Goal: Information Seeking & Learning: Find specific page/section

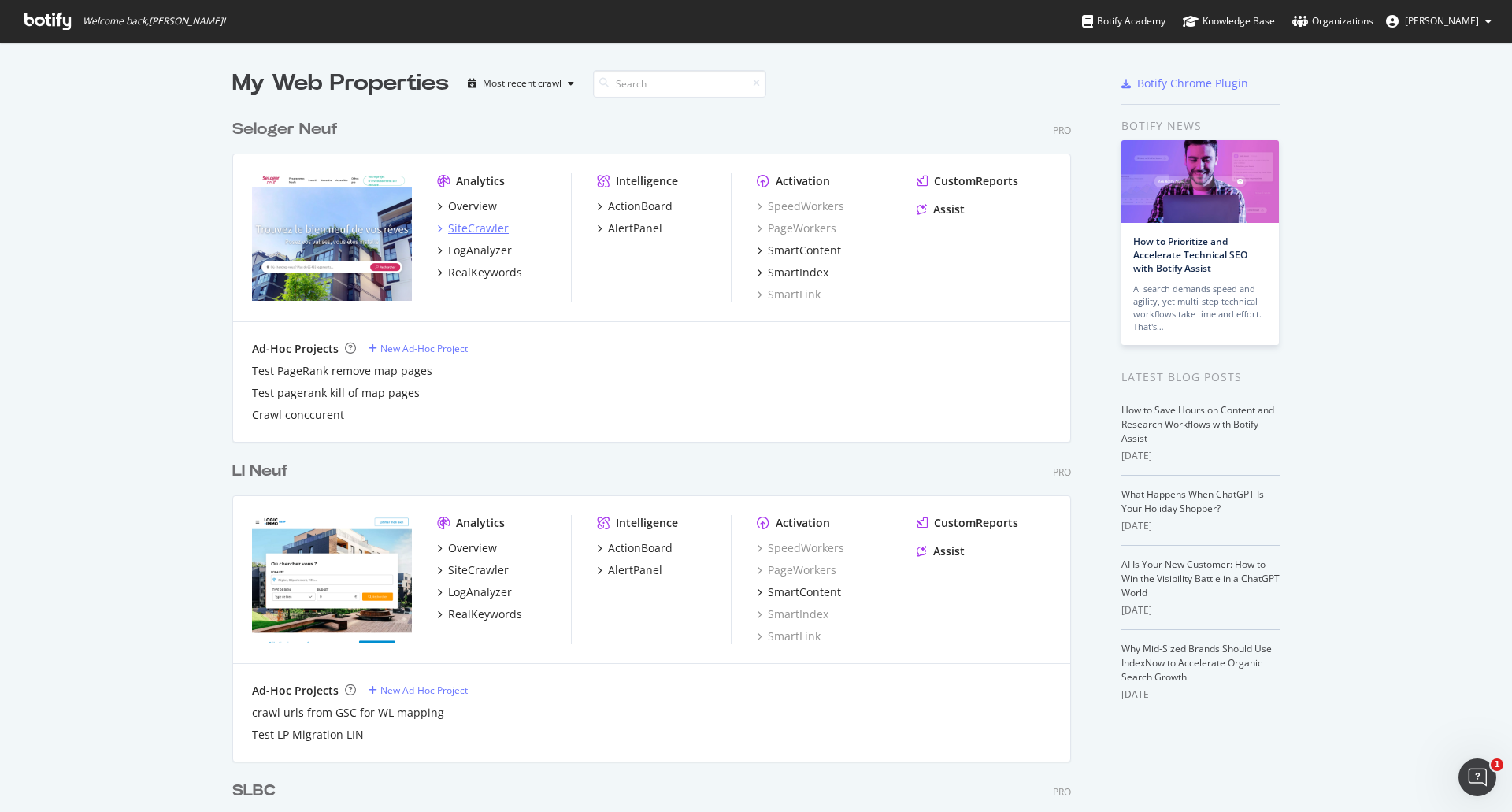
click at [469, 228] on div "SiteCrawler" at bounding box center [478, 228] width 61 height 16
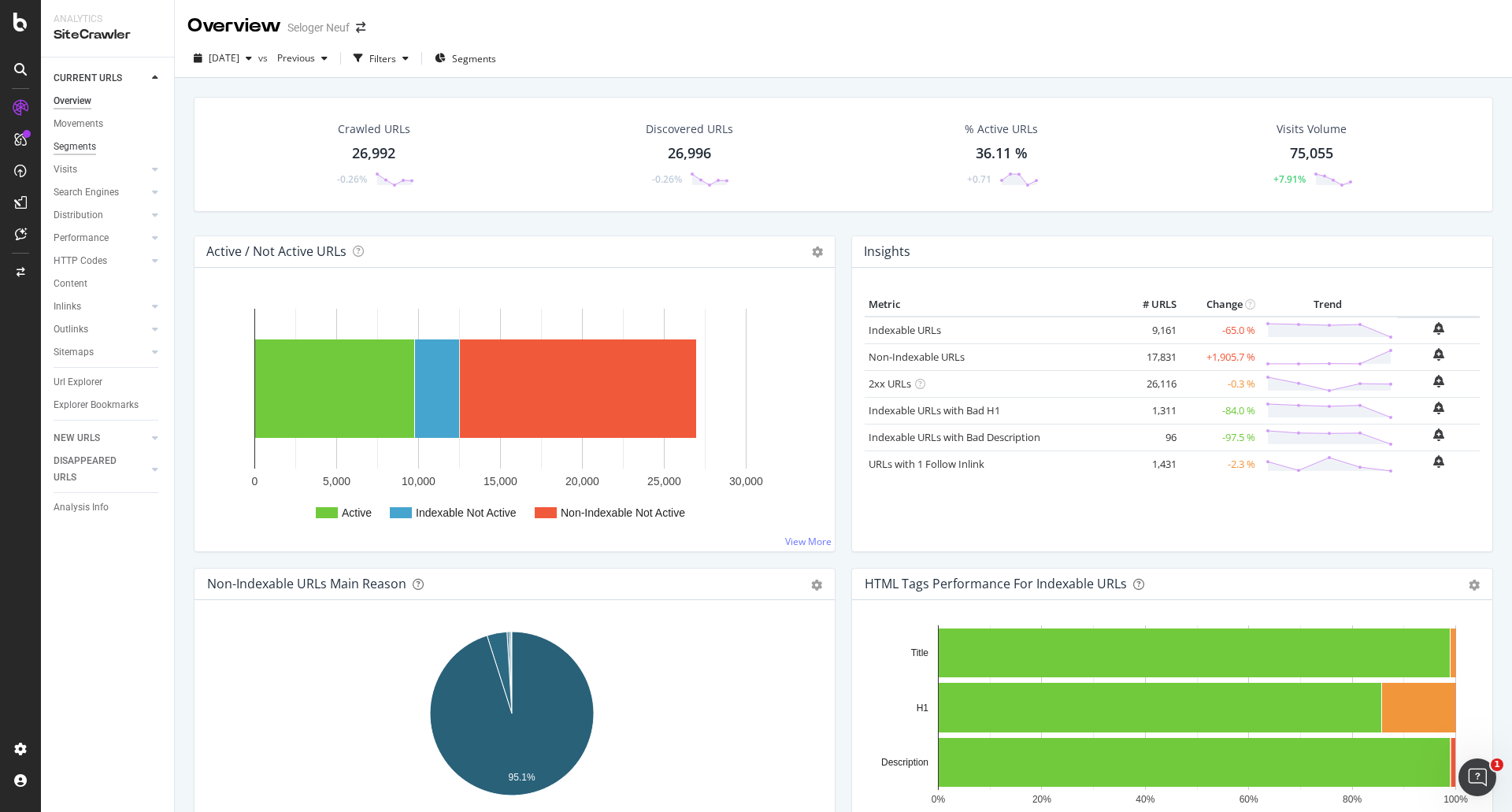
click at [82, 140] on div "Segments" at bounding box center [75, 147] width 43 height 16
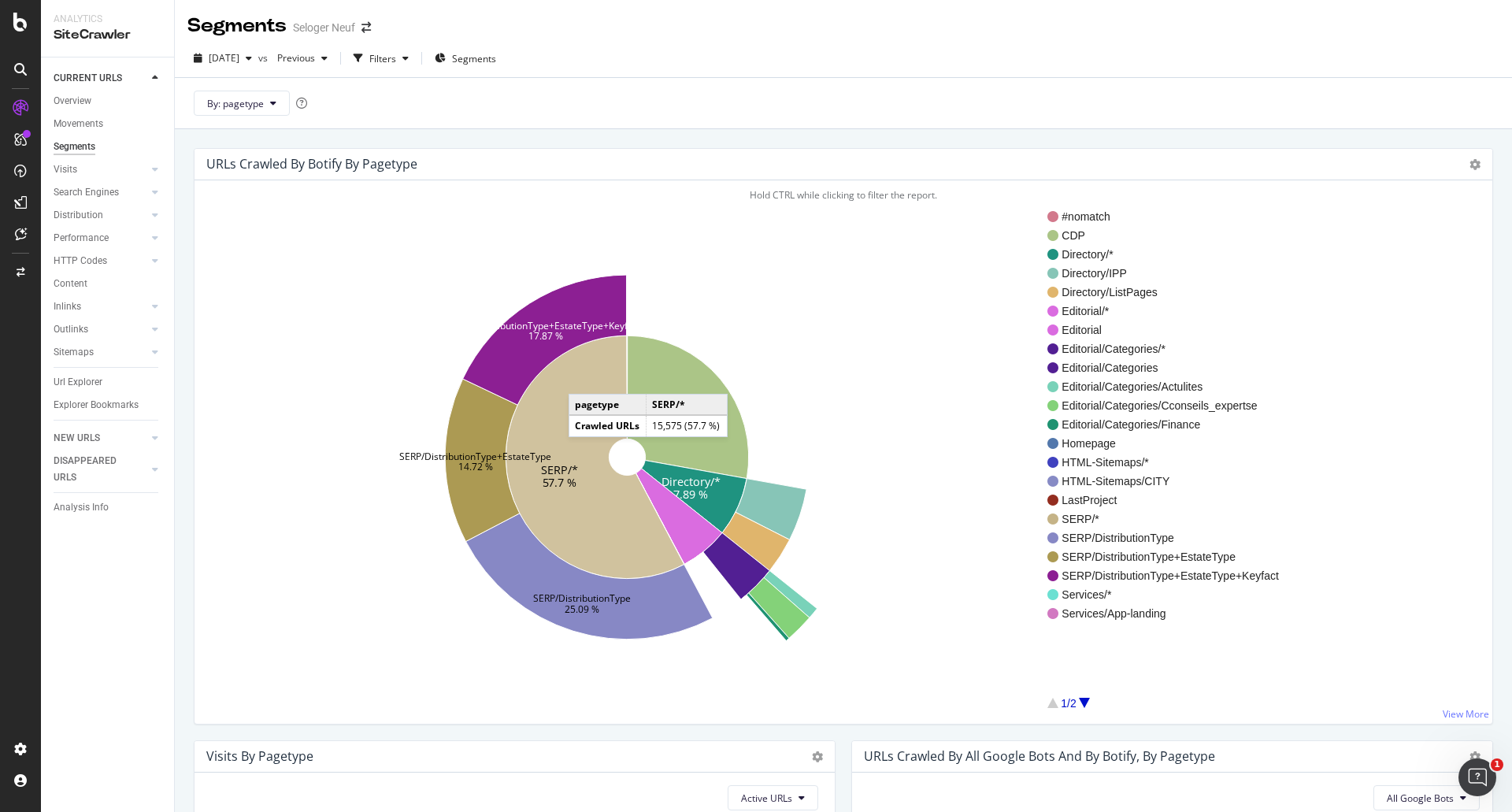
click at [582, 378] on icon at bounding box center [594, 457] width 178 height 243
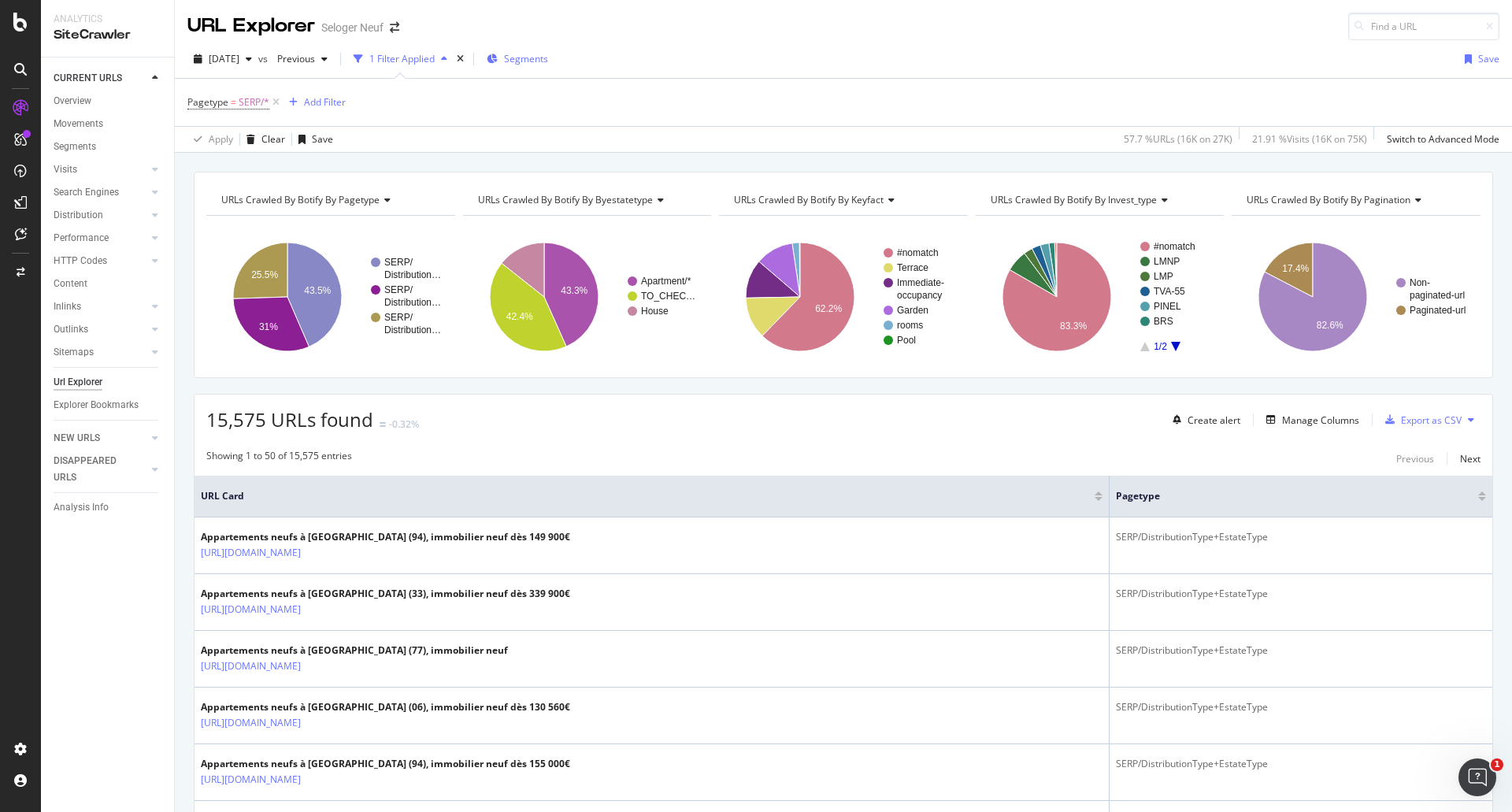
click at [540, 62] on span "Segments" at bounding box center [526, 58] width 44 height 13
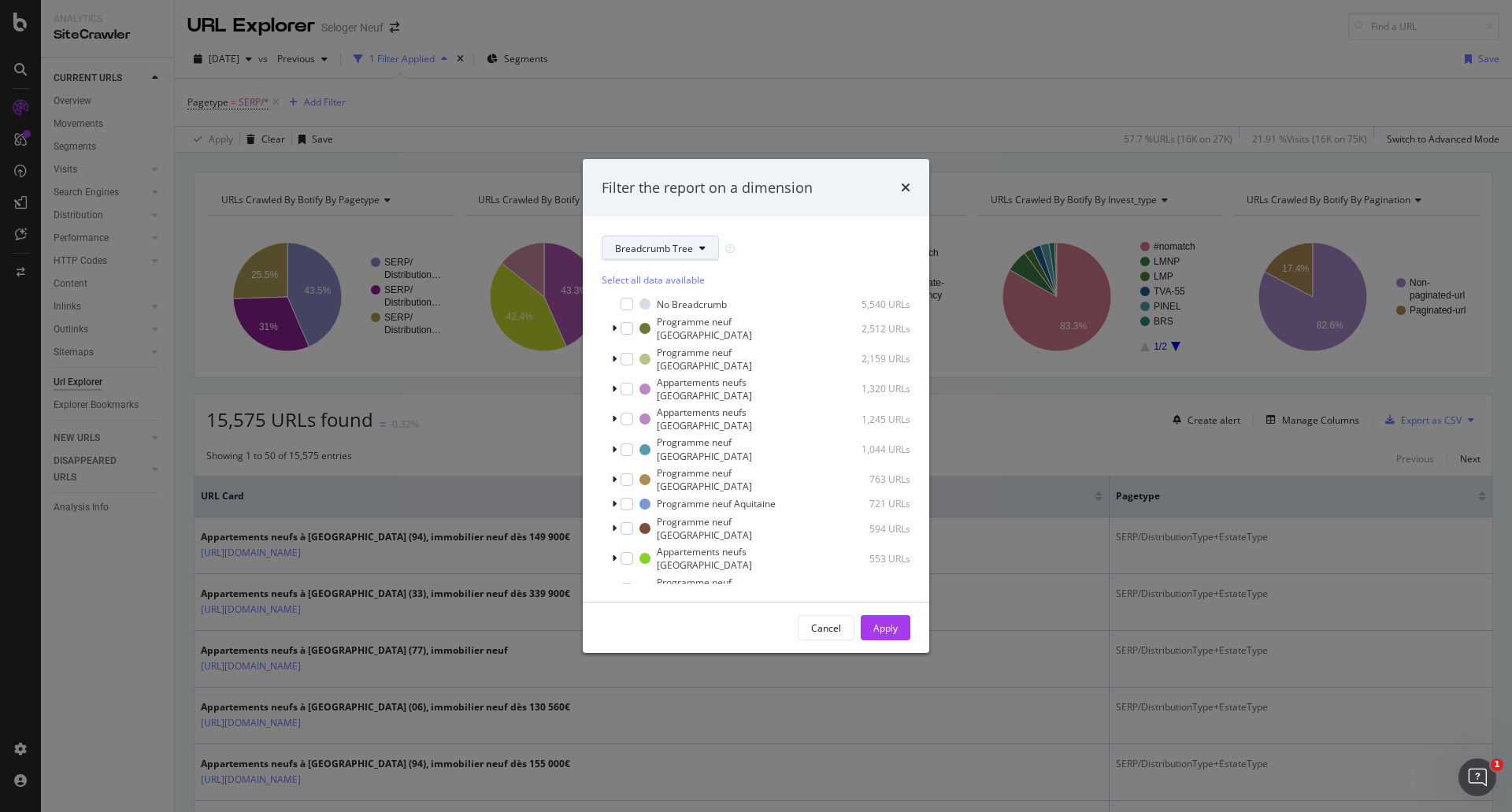
click at [679, 239] on button "Breadcrumb Tree" at bounding box center [660, 248] width 117 height 25
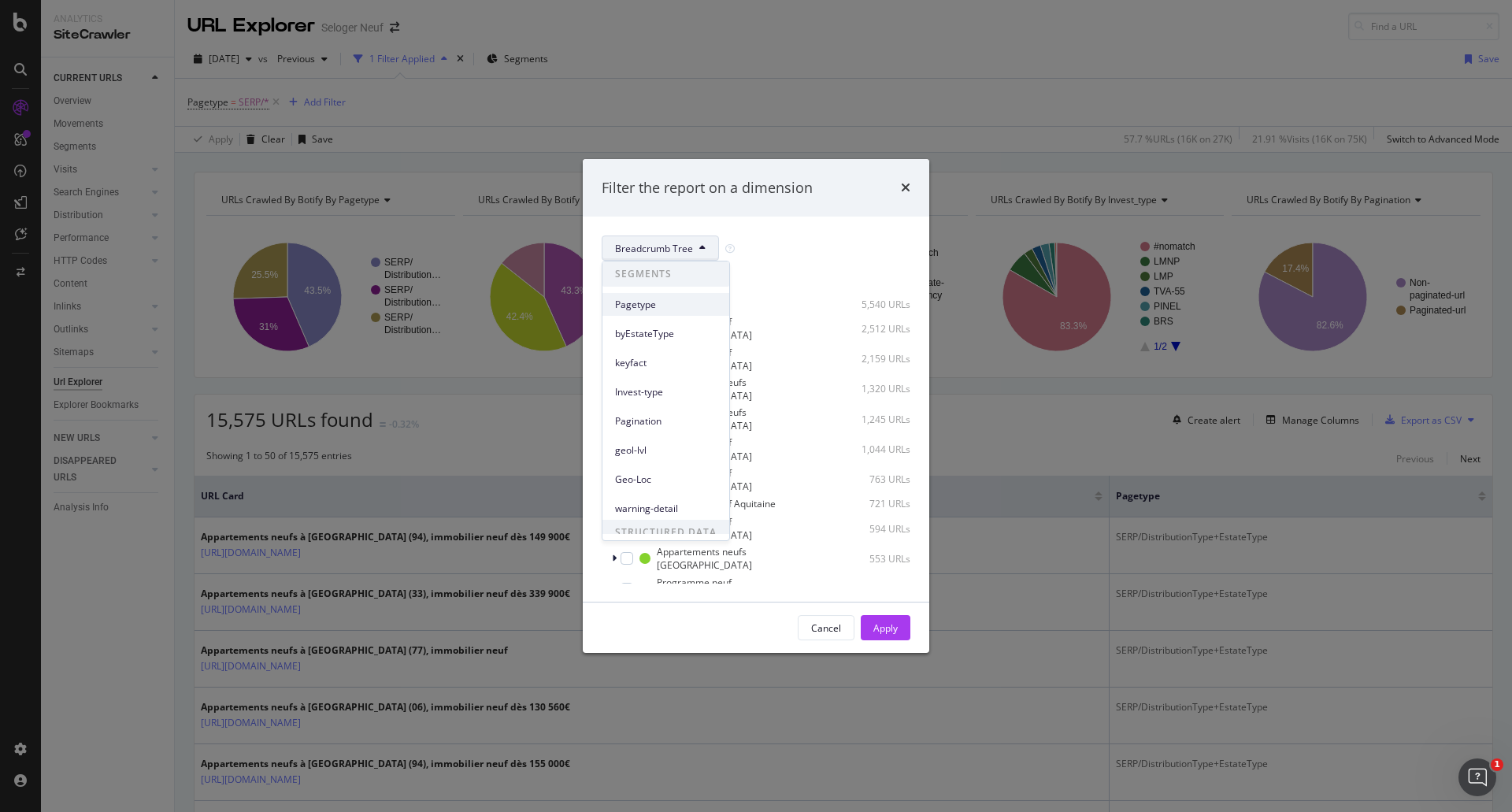
click at [646, 299] on span "Pagetype" at bounding box center [666, 304] width 102 height 14
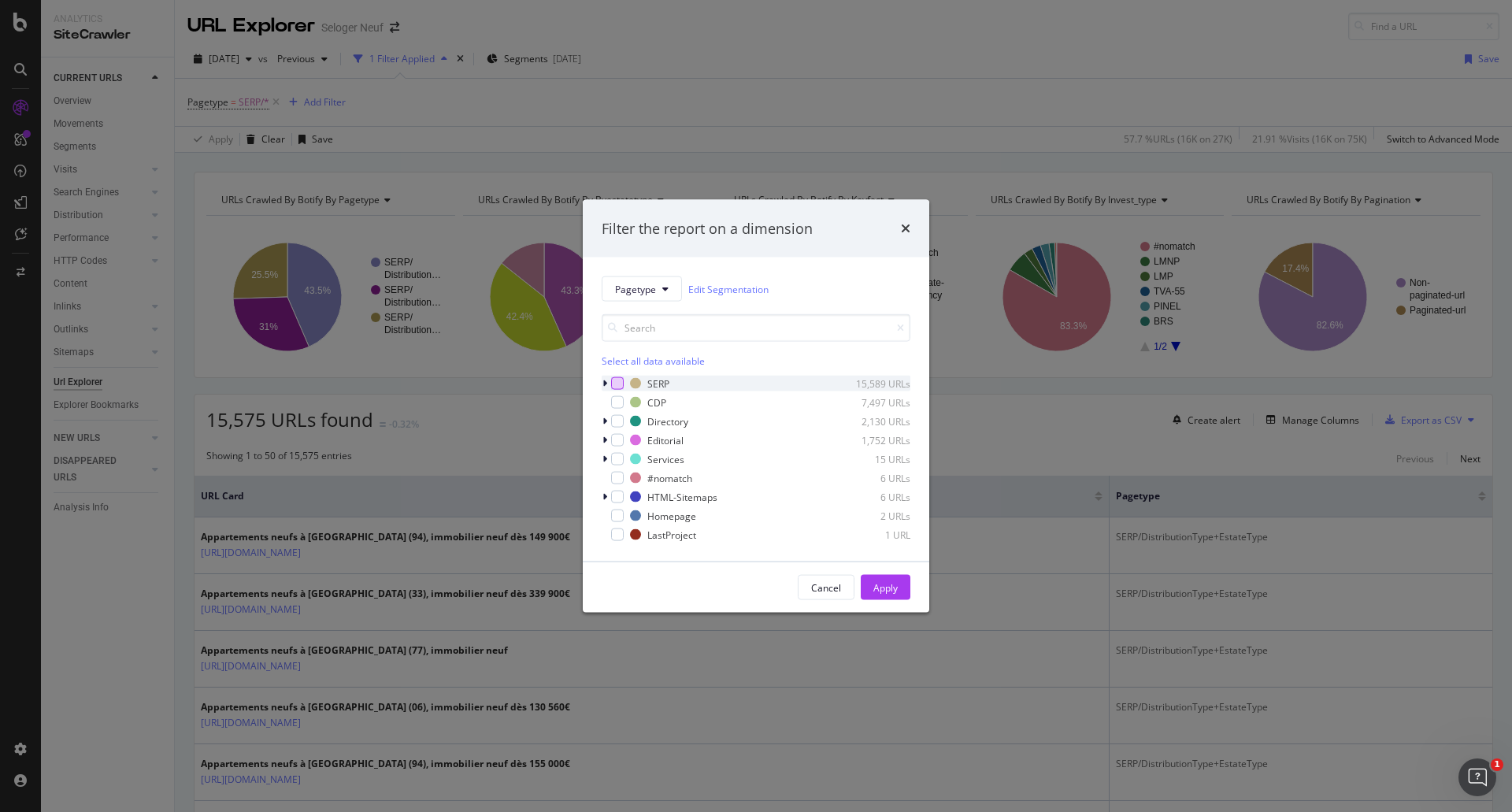
click at [619, 383] on div "modal" at bounding box center [617, 383] width 12 height 12
click at [878, 586] on div "Apply" at bounding box center [886, 587] width 25 height 13
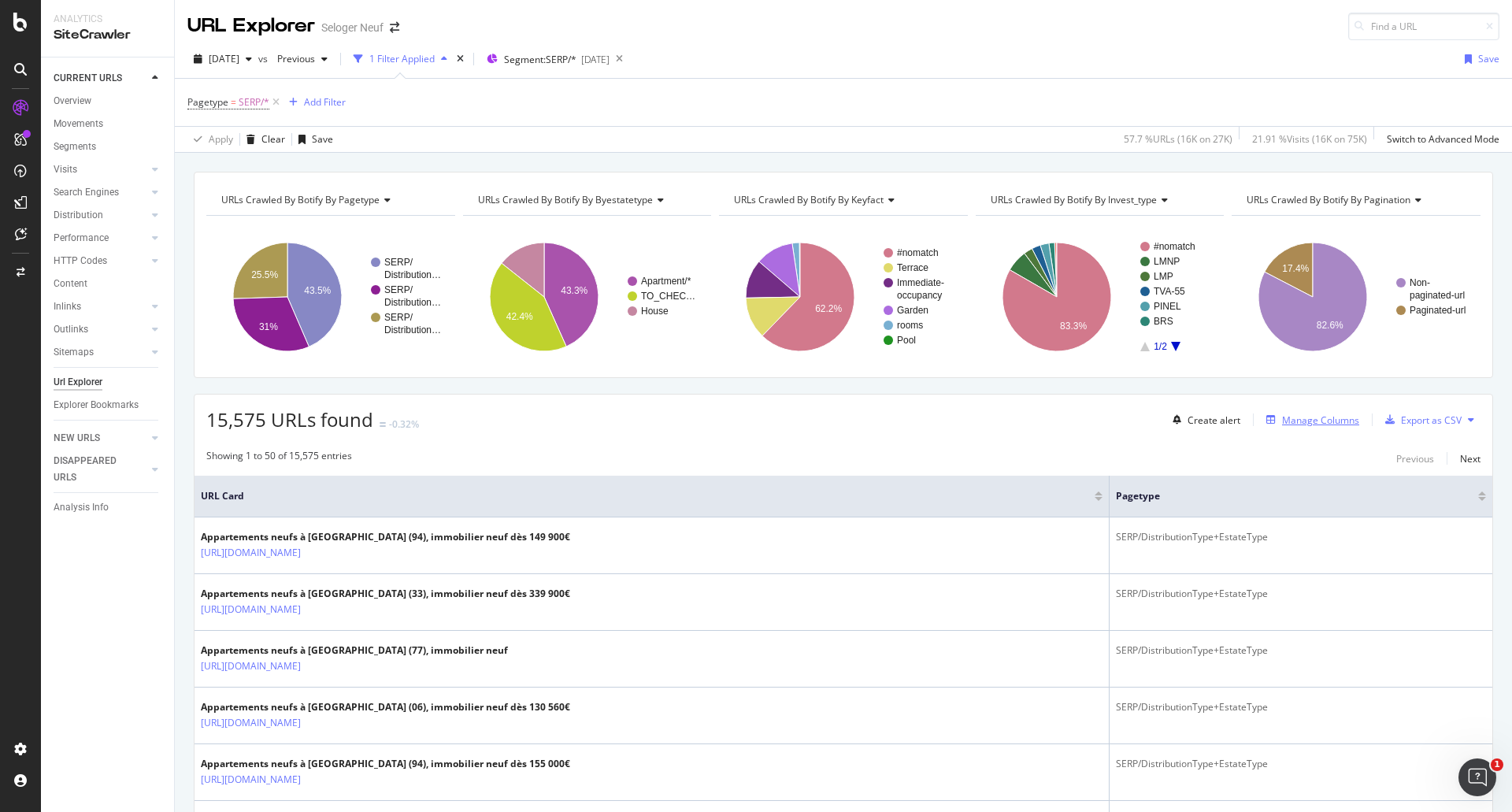
click at [1282, 418] on div "Manage Columns" at bounding box center [1321, 420] width 77 height 13
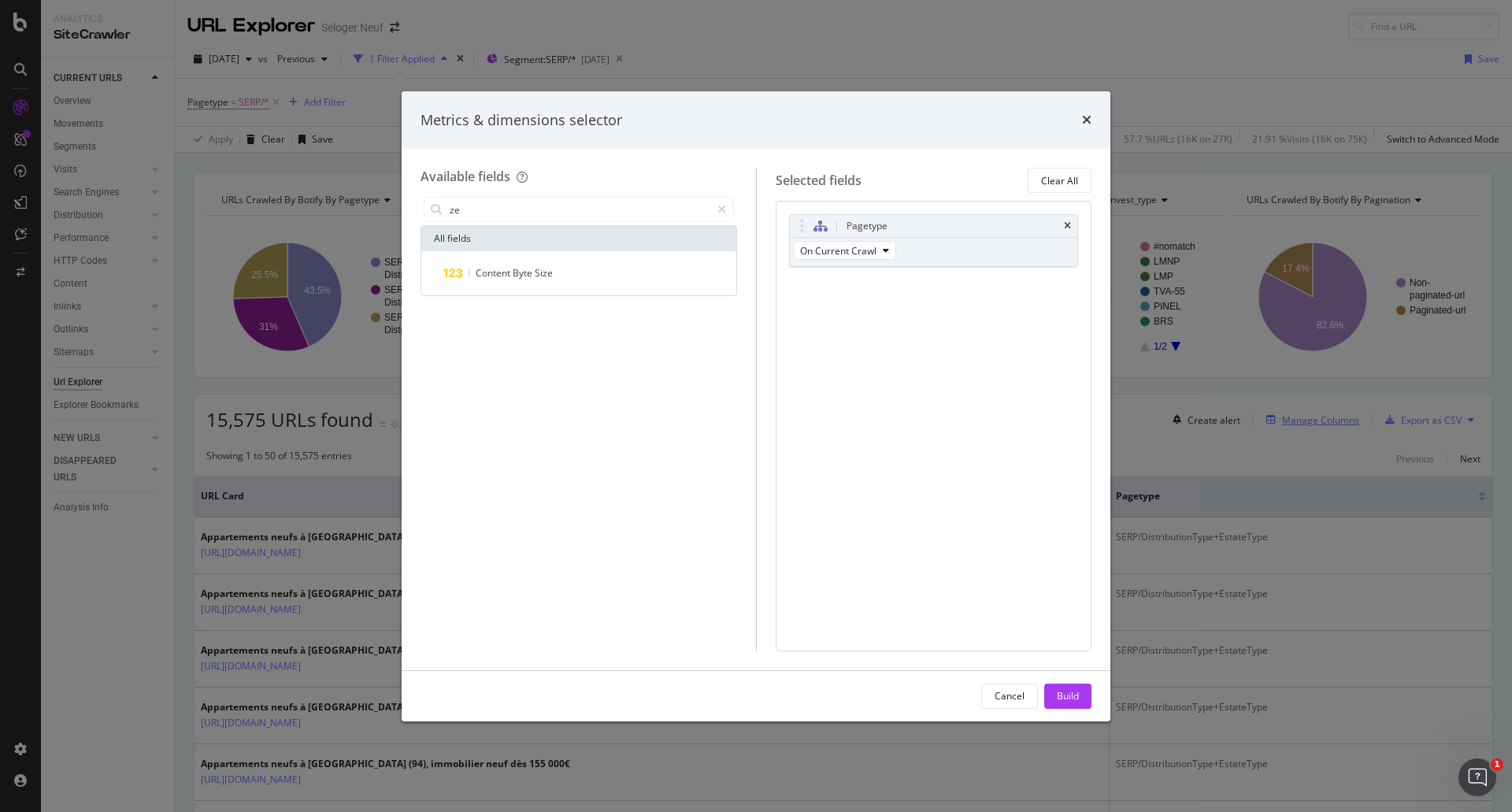
type input "z"
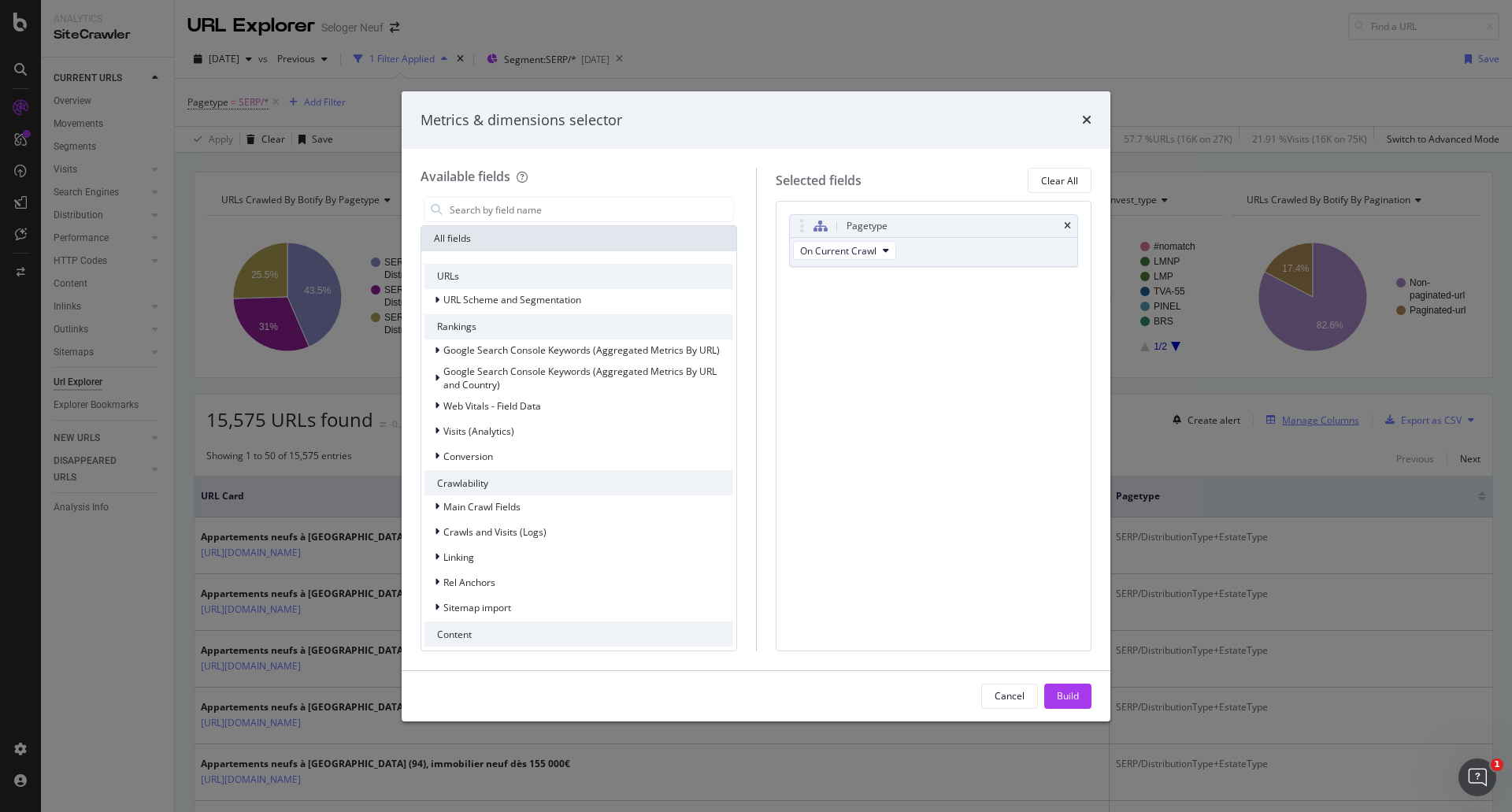
type input "O"
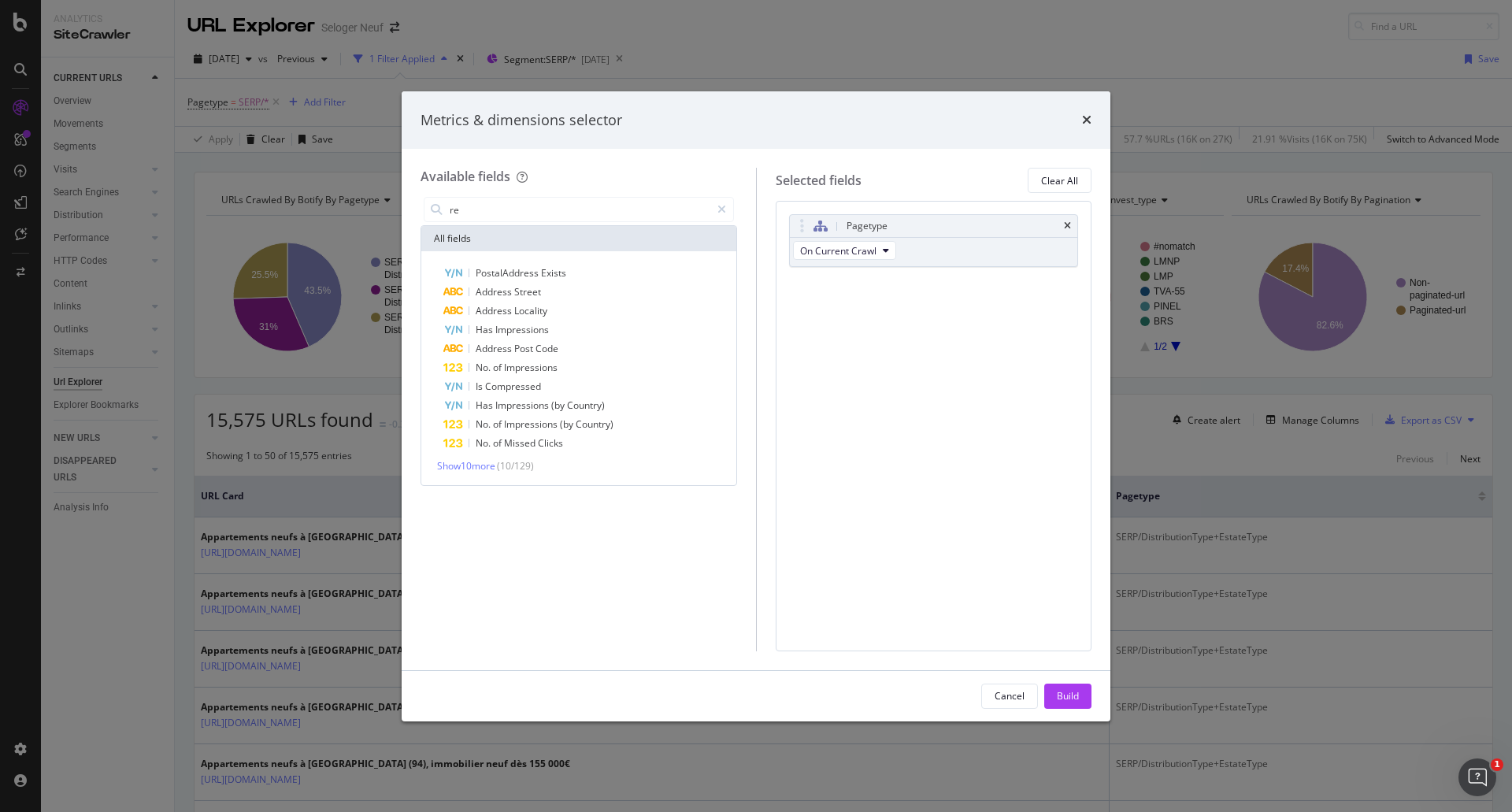
type input "r"
type input "a"
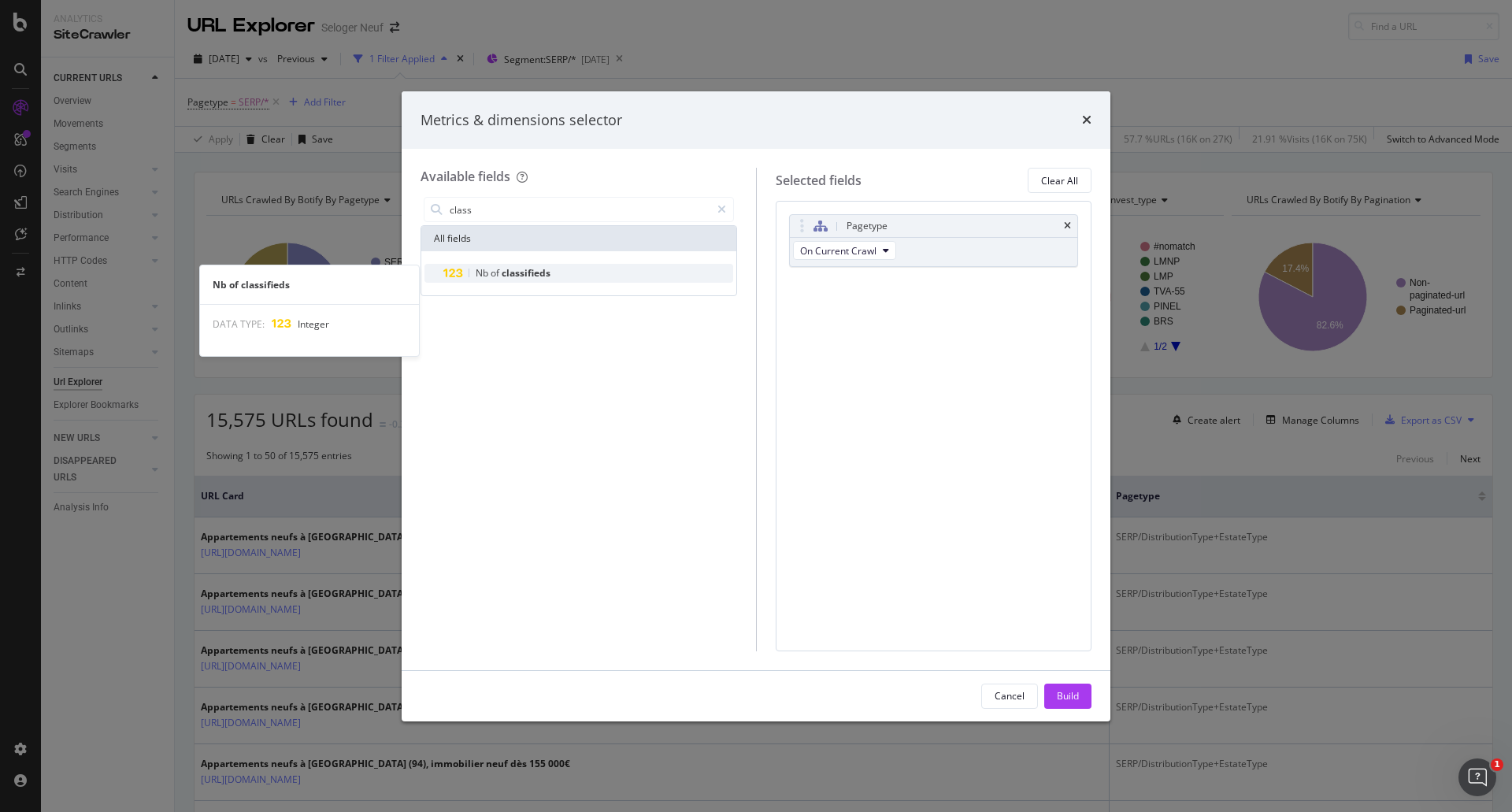
type input "class"
click at [566, 281] on div "Nb of classifieds" at bounding box center [587, 273] width 290 height 19
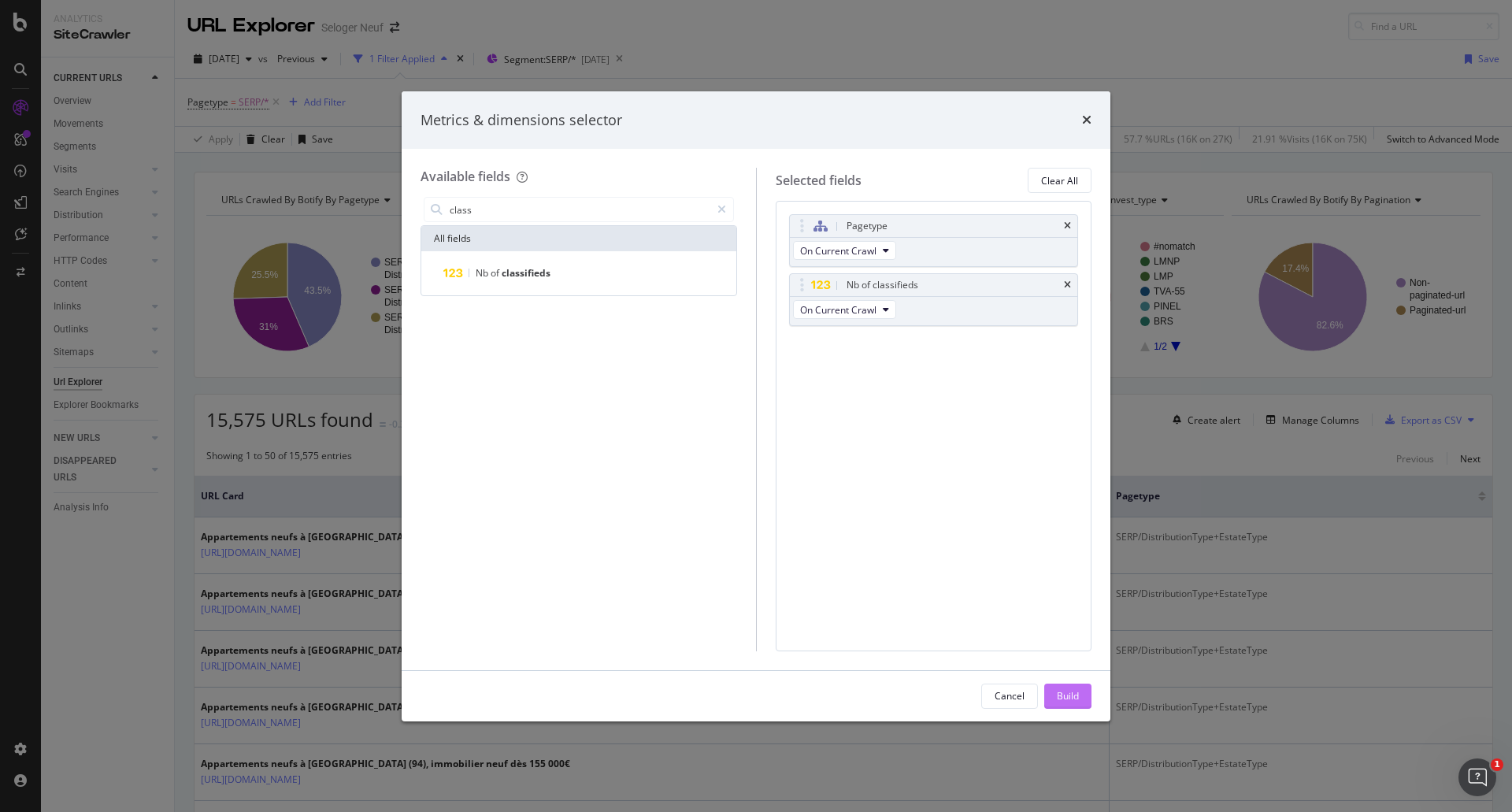
click at [1071, 695] on div "Build" at bounding box center [1067, 696] width 22 height 13
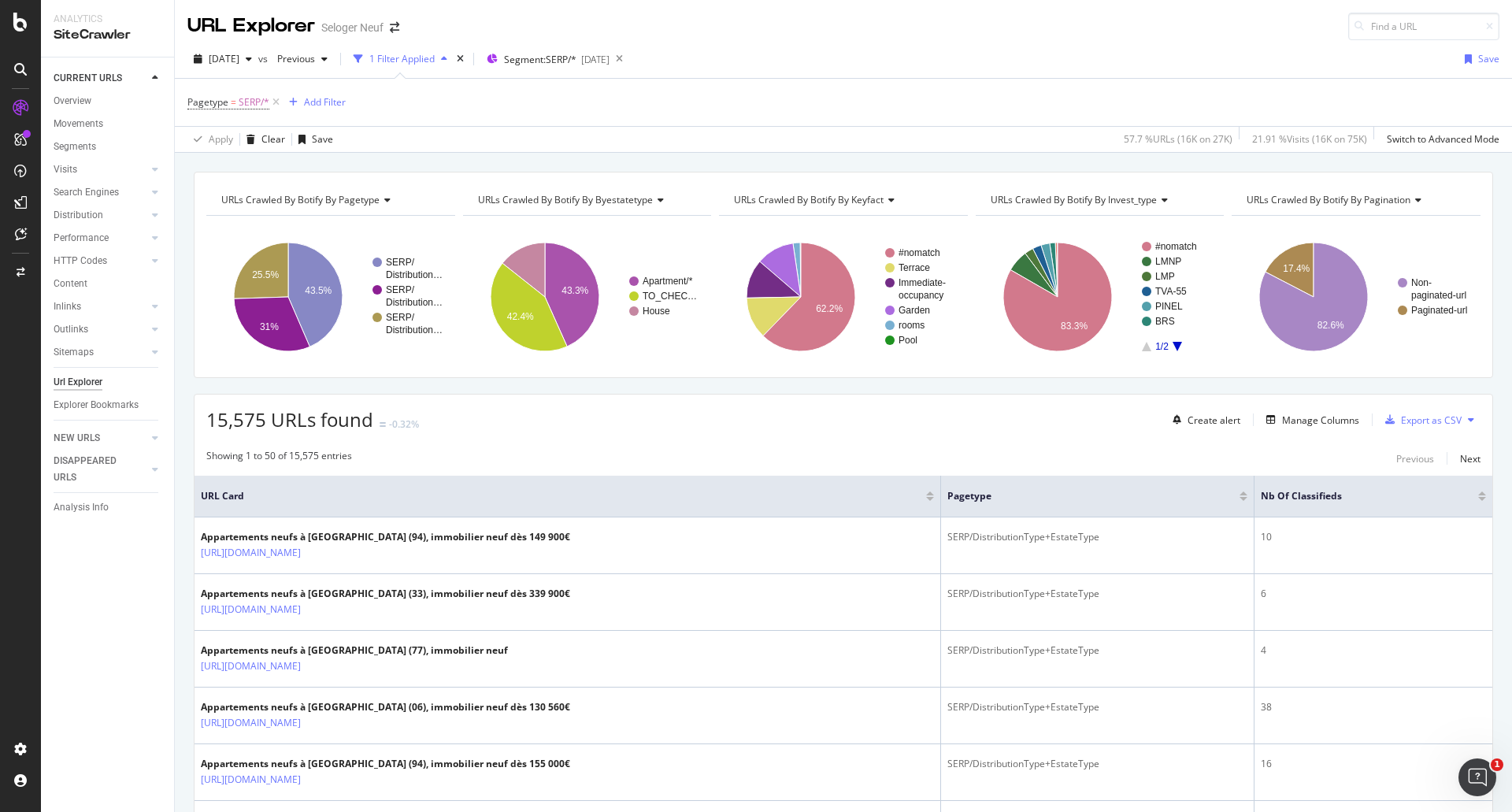
click at [1478, 496] on div at bounding box center [1482, 496] width 8 height 10
click at [1478, 500] on div at bounding box center [1482, 499] width 8 height 4
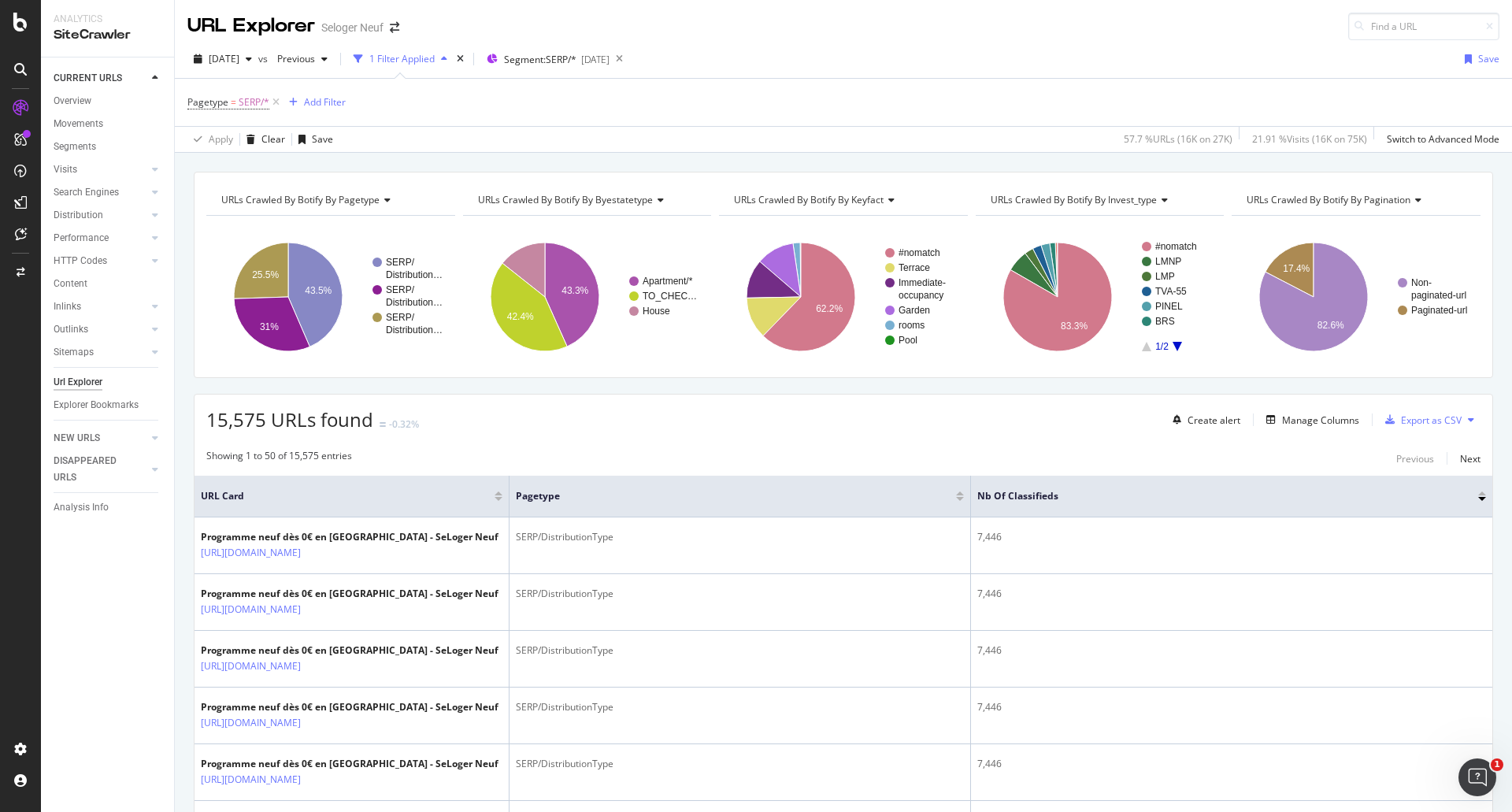
click at [1478, 499] on div at bounding box center [1482, 499] width 8 height 4
click at [1478, 491] on div at bounding box center [1482, 493] width 8 height 4
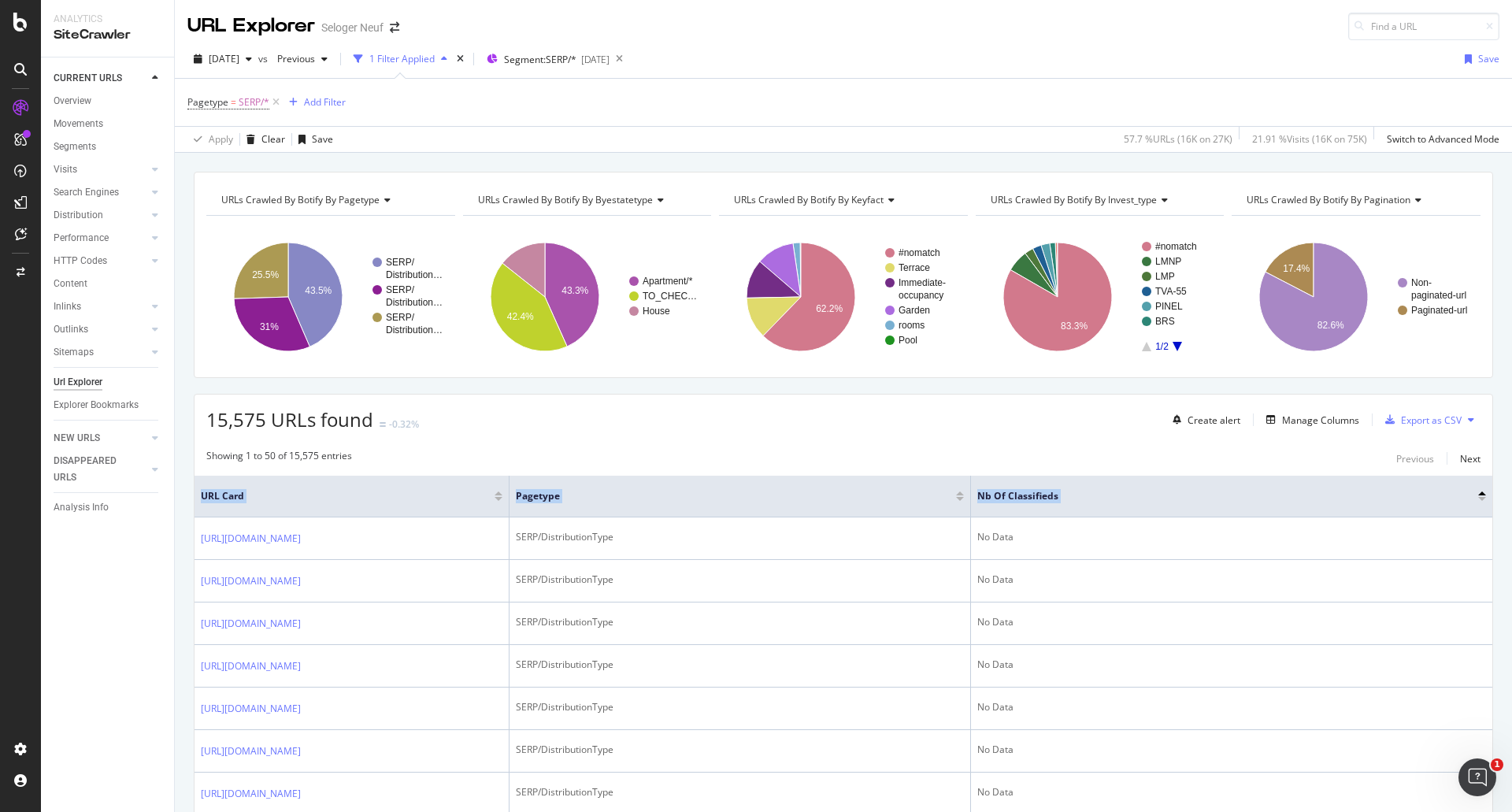
drag, startPoint x: 191, startPoint y: 529, endPoint x: 185, endPoint y: 535, distance: 8.5
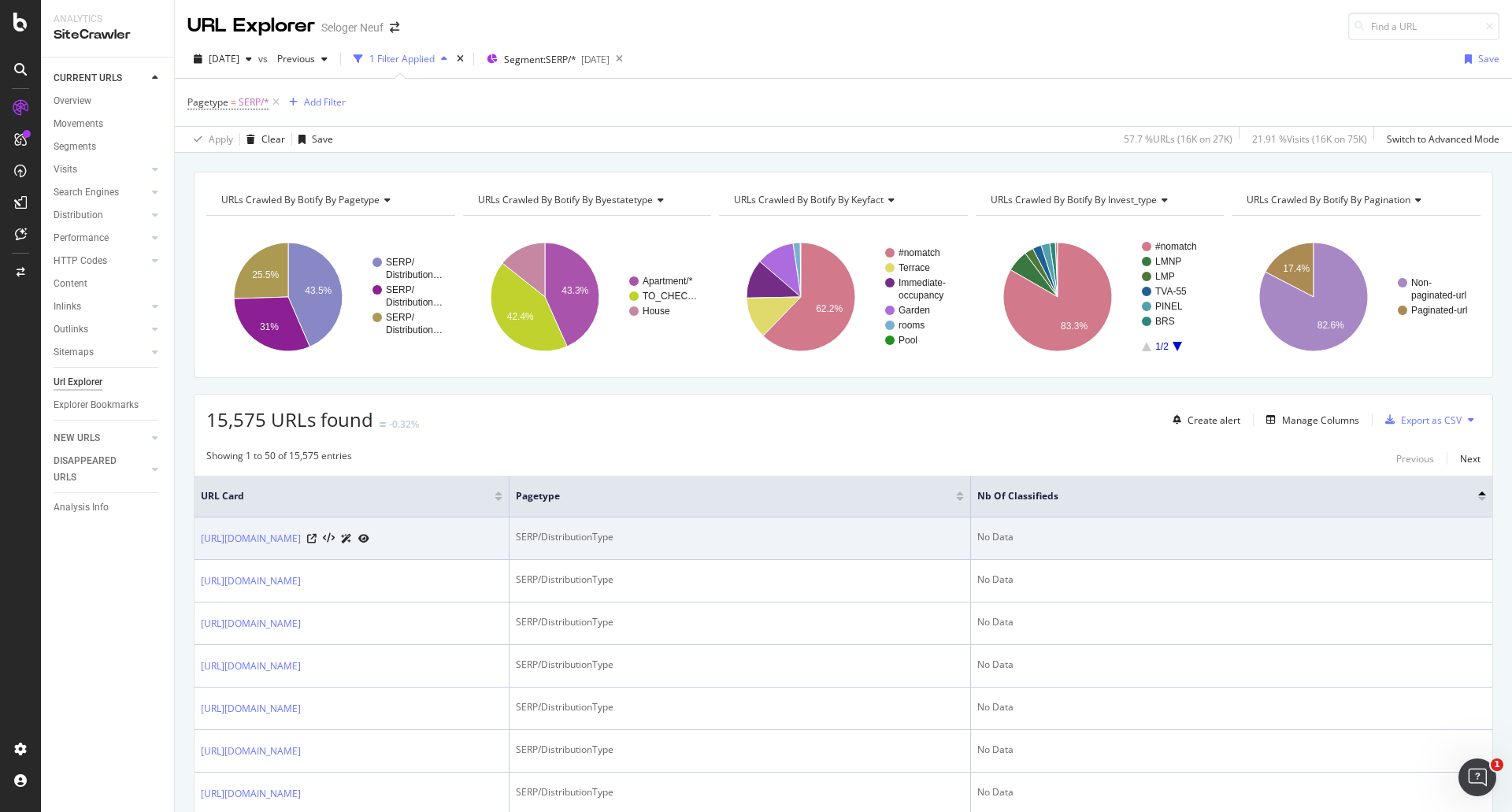
drag, startPoint x: 199, startPoint y: 535, endPoint x: 364, endPoint y: 567, distance: 168.1
click at [364, 560] on td "[URL][DOMAIN_NAME]" at bounding box center [352, 539] width 315 height 43
copy link "[URL][DOMAIN_NAME]"
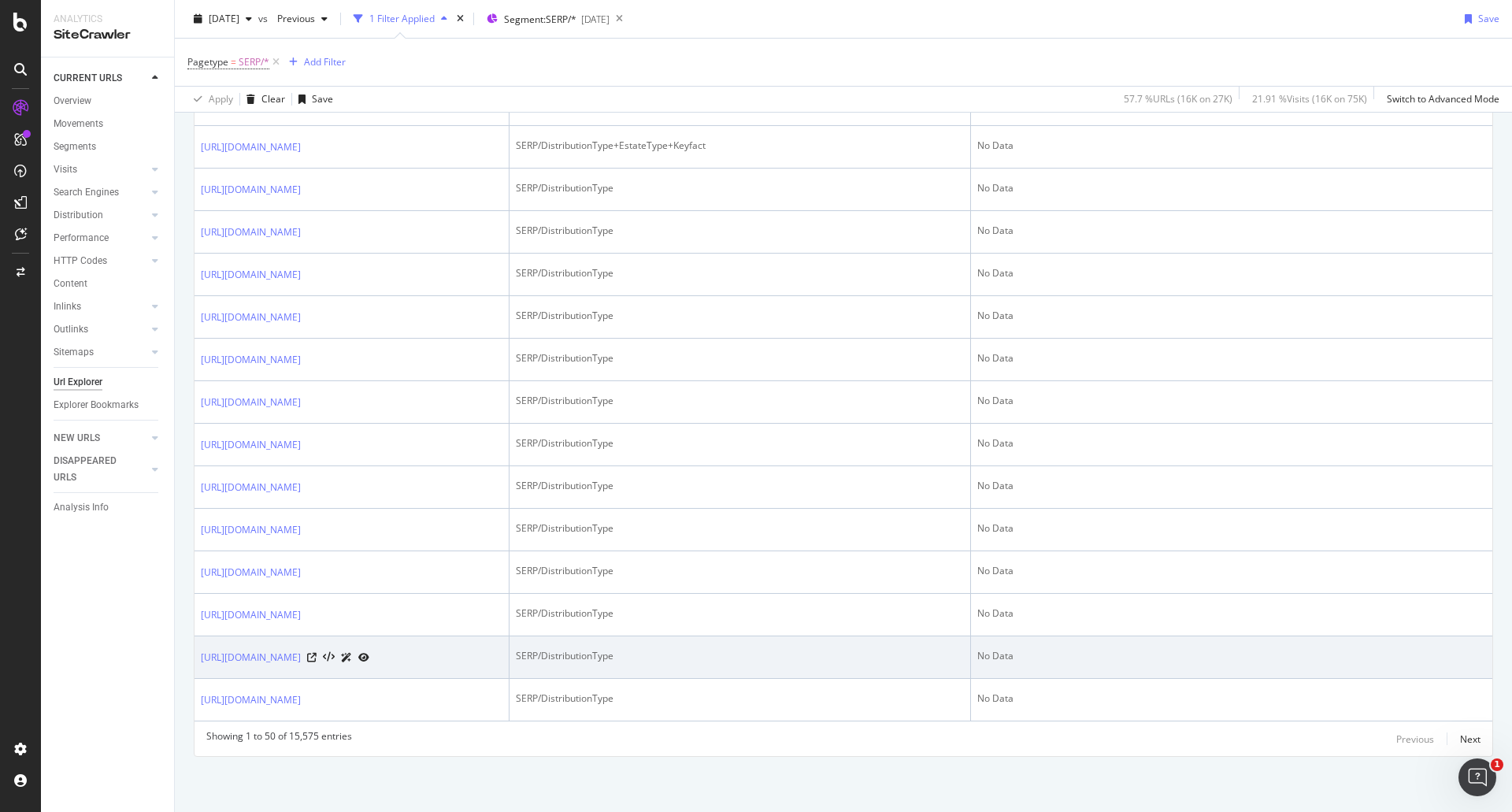
scroll to position [3174, 0]
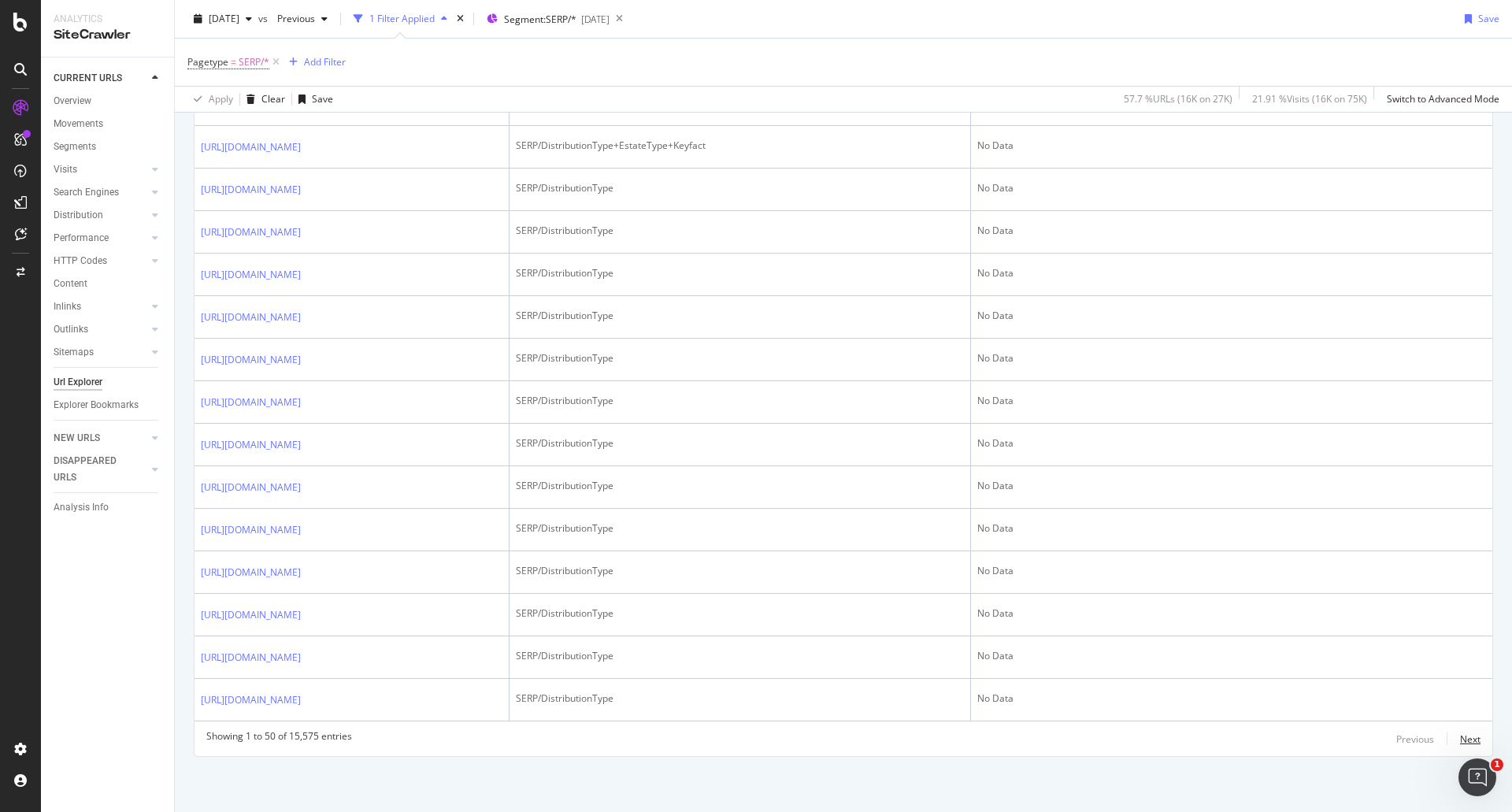
click at [1460, 743] on div "Next" at bounding box center [1470, 739] width 21 height 13
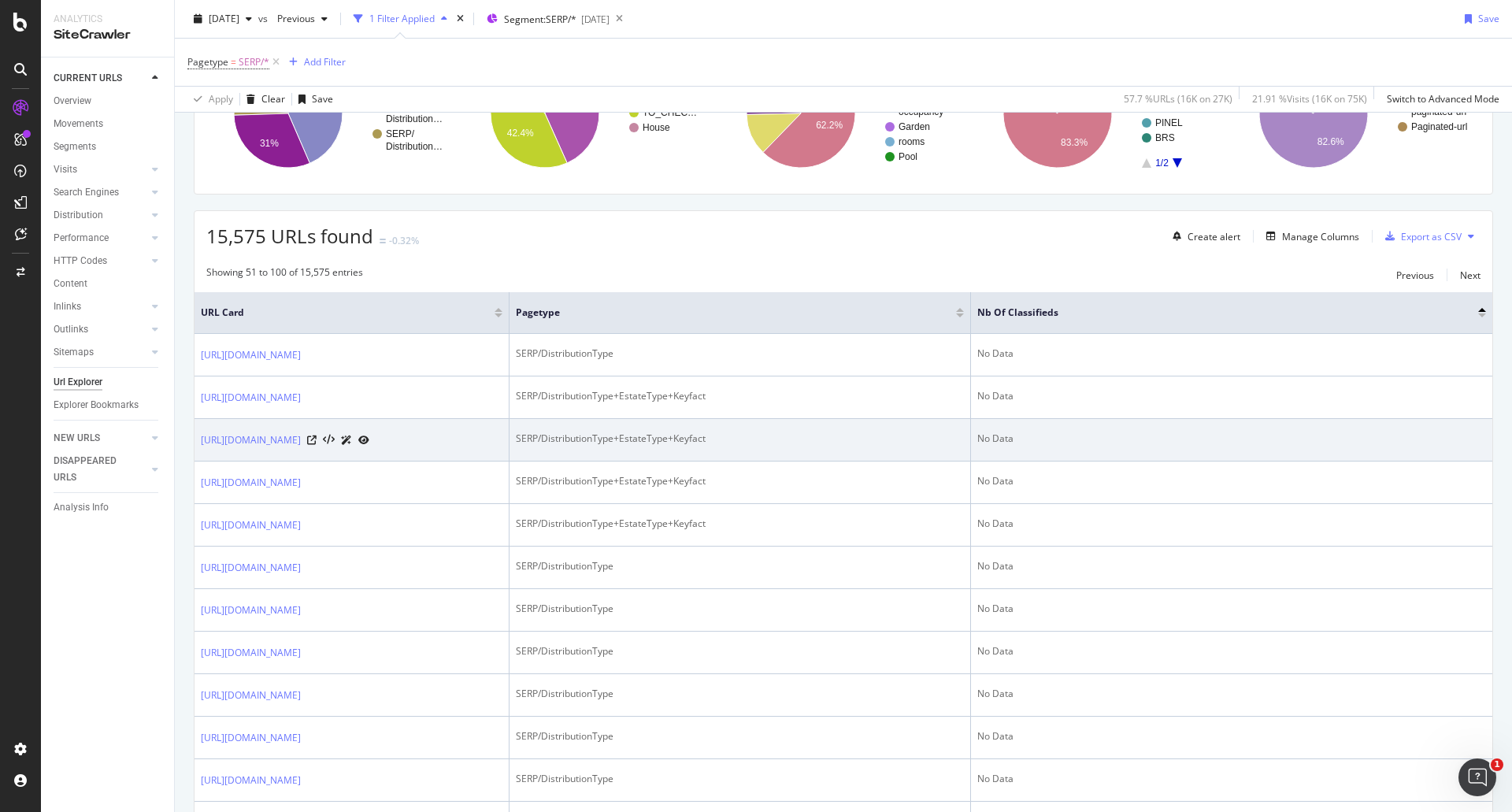
scroll to position [709, 0]
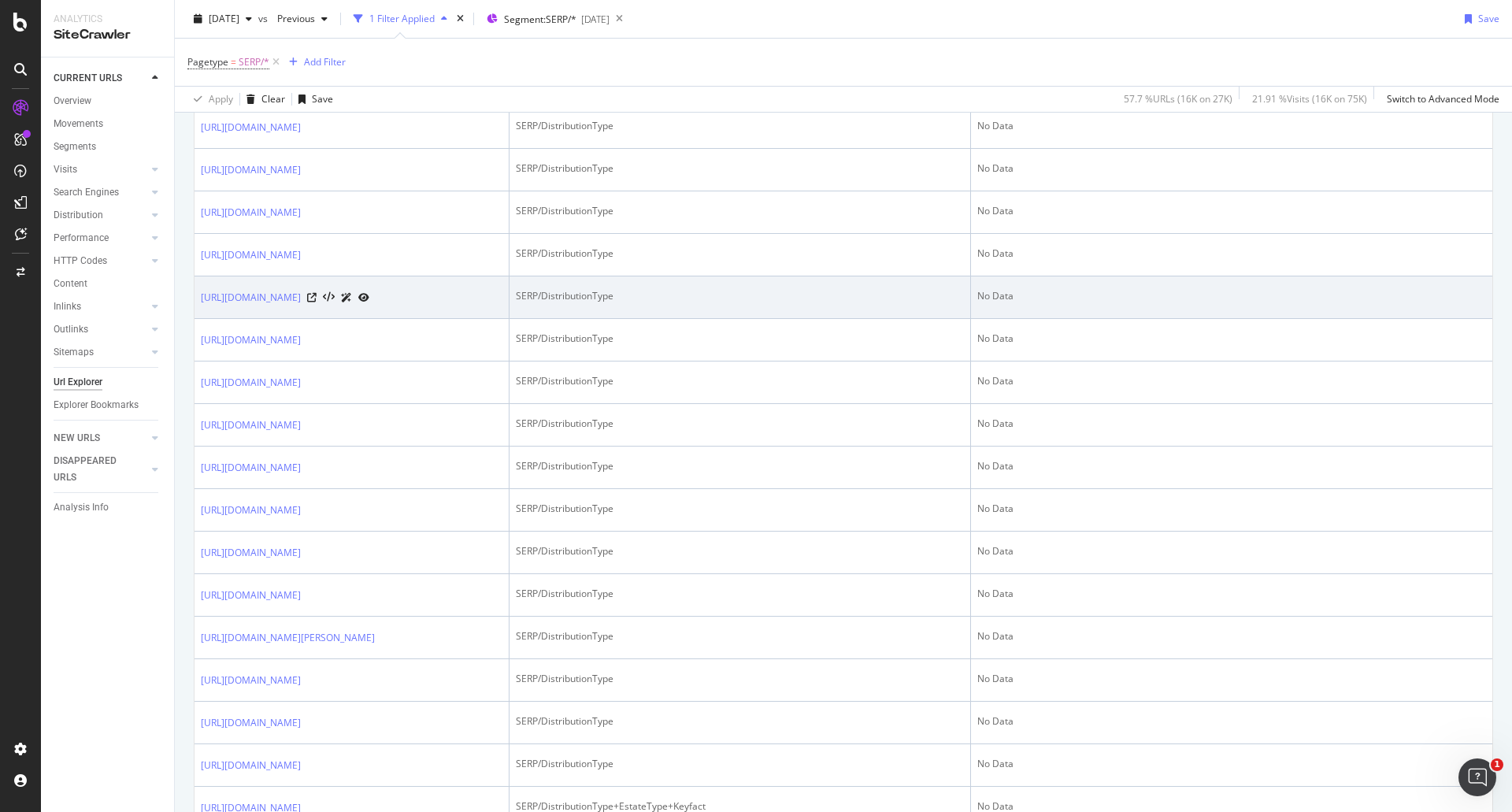
drag, startPoint x: 330, startPoint y: 612, endPoint x: 194, endPoint y: 578, distance: 140.2
click at [194, 319] on td "[URL][DOMAIN_NAME]" at bounding box center [352, 298] width 315 height 43
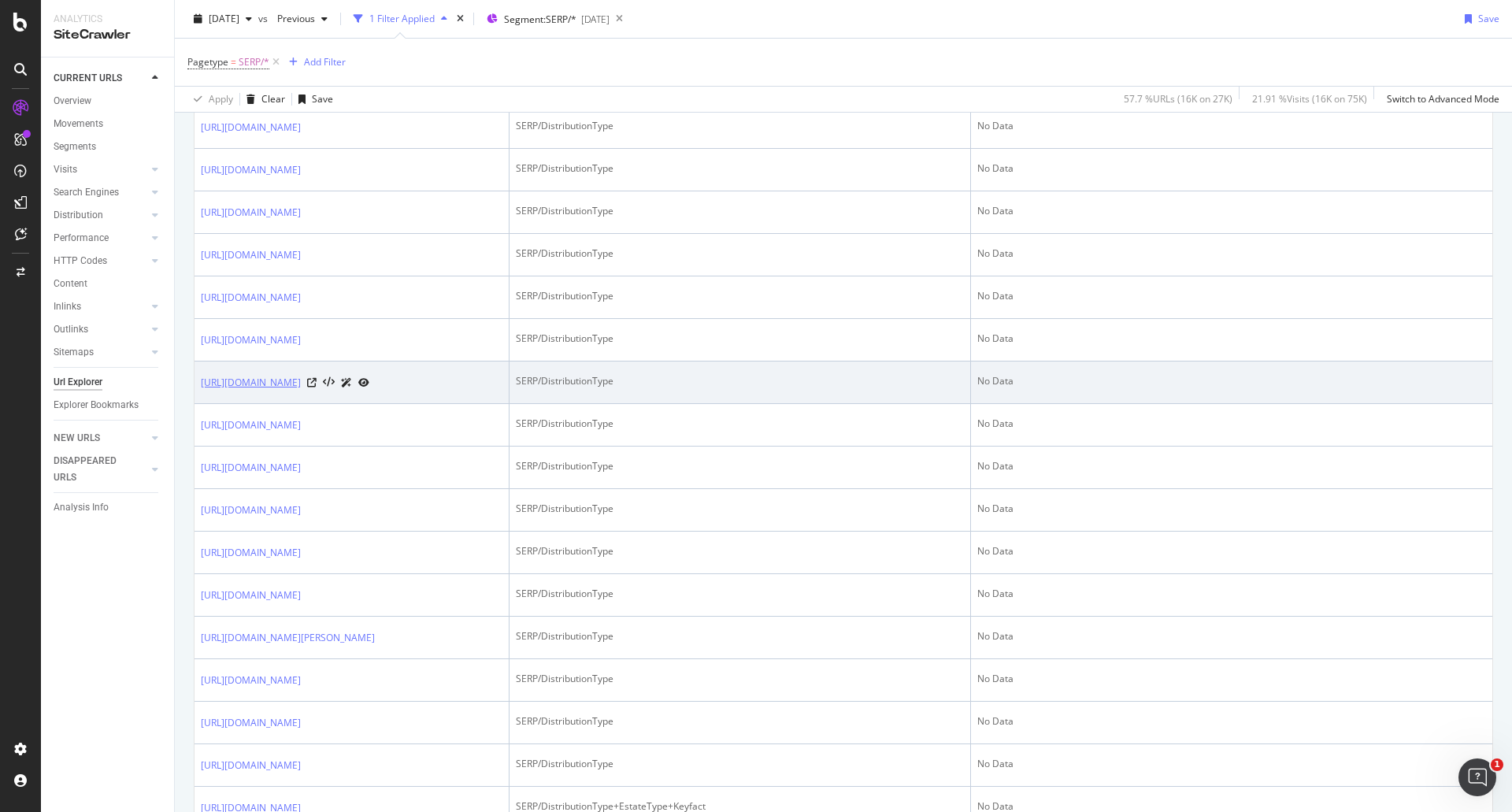
copy link "[URL][DOMAIN_NAME]"
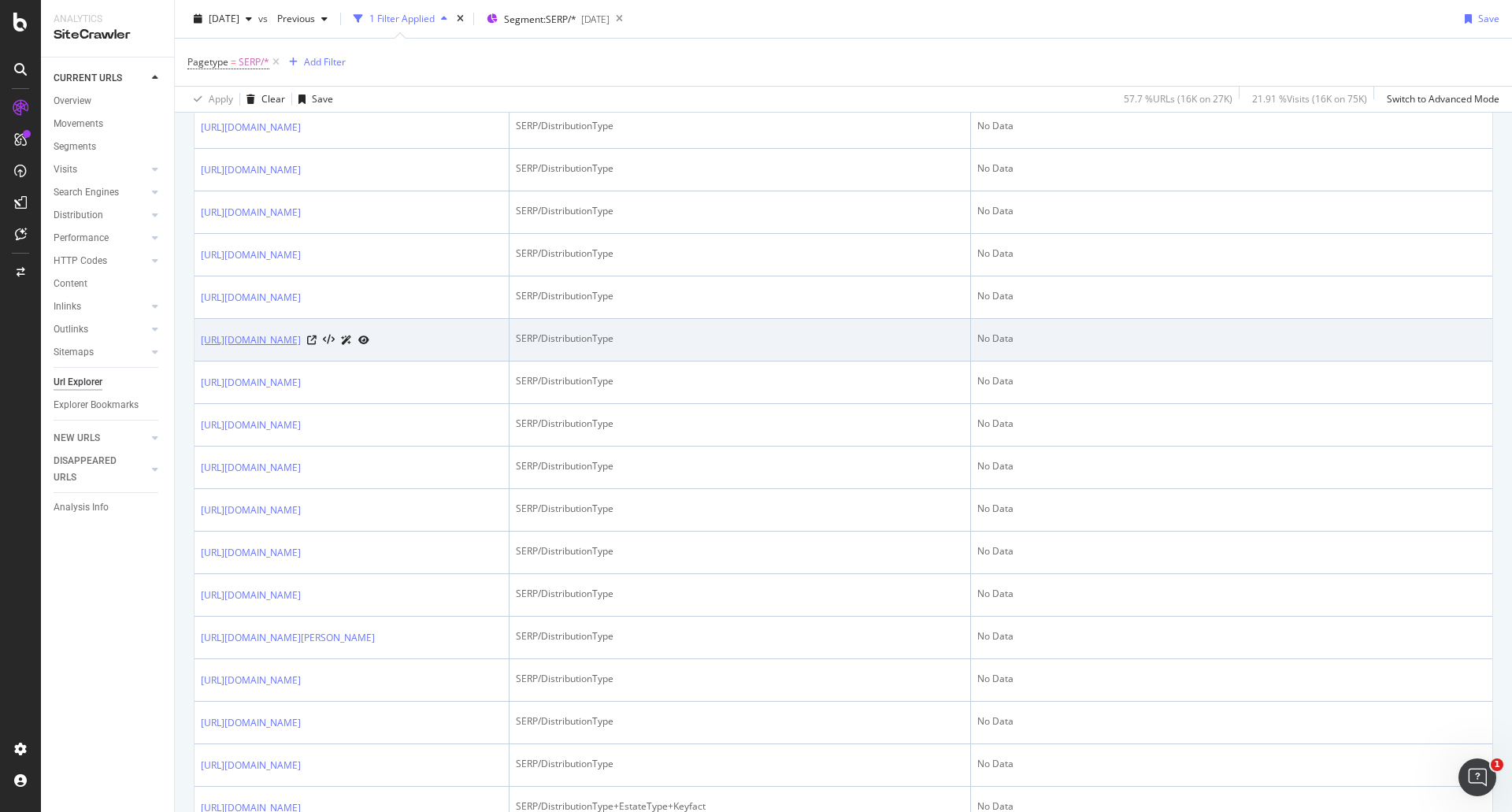
drag, startPoint x: 197, startPoint y: 650, endPoint x: 374, endPoint y: 668, distance: 177.9
click at [374, 362] on td "[URL][DOMAIN_NAME]" at bounding box center [352, 340] width 315 height 43
copy link "[URL][DOMAIN_NAME]"
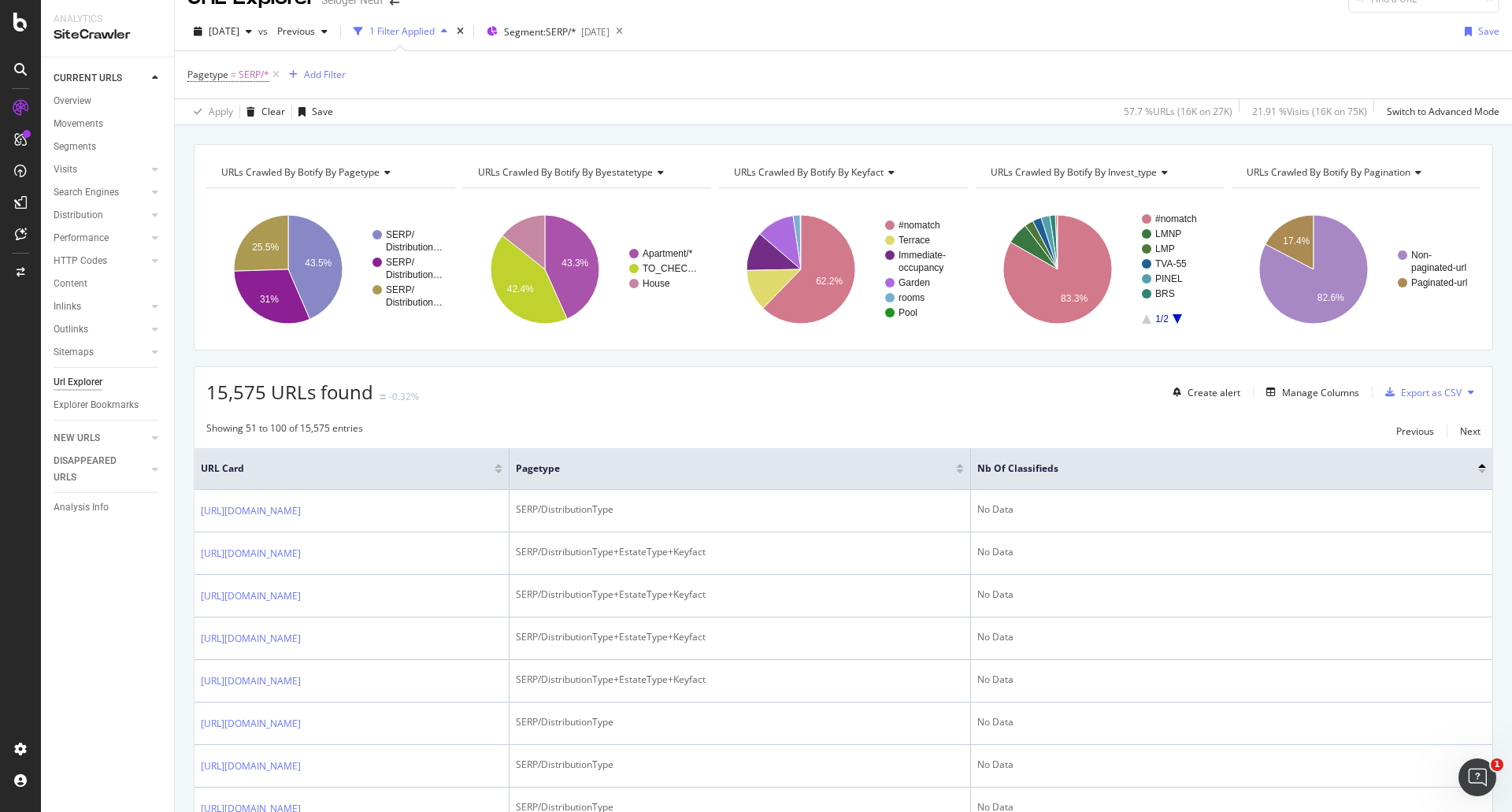
scroll to position [0, 0]
